Goal: Navigation & Orientation: Find specific page/section

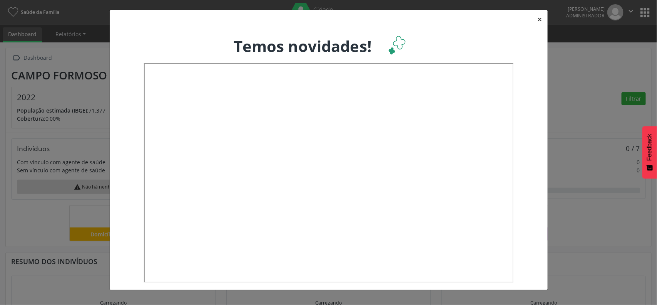
click at [545, 17] on button "×" at bounding box center [539, 19] width 15 height 19
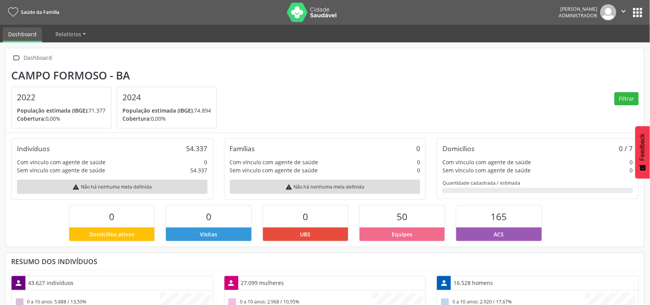
scroll to position [128, 213]
click at [641, 12] on button "apps" at bounding box center [637, 12] width 13 height 13
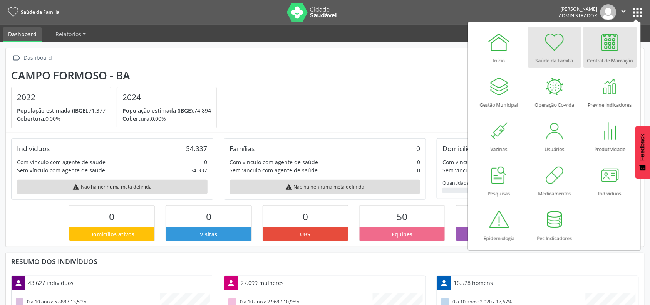
drag, startPoint x: 607, startPoint y: 52, endPoint x: 595, endPoint y: 50, distance: 11.7
click at [607, 51] on div at bounding box center [609, 41] width 23 height 23
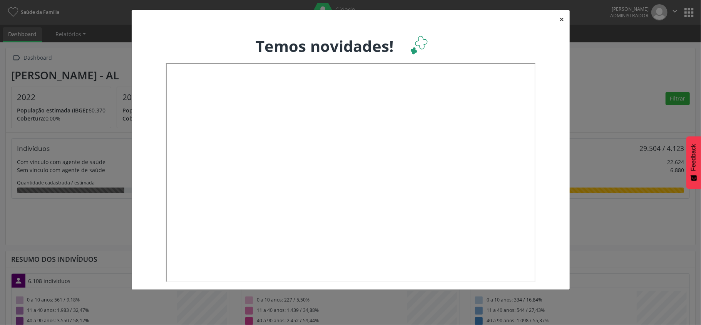
click at [556, 20] on button "×" at bounding box center [561, 19] width 15 height 19
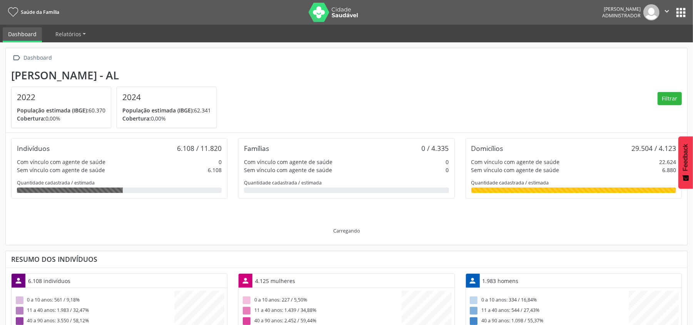
click at [689, 12] on nav "Saúde da Família [PERSON_NAME] Administrador  Configurações Sair apps" at bounding box center [346, 12] width 693 height 25
click at [680, 12] on button "apps" at bounding box center [680, 12] width 13 height 13
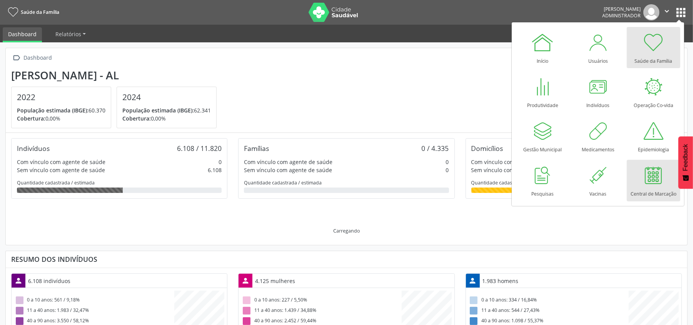
click at [650, 182] on div at bounding box center [653, 175] width 23 height 23
